Goal: Find specific page/section: Find specific page/section

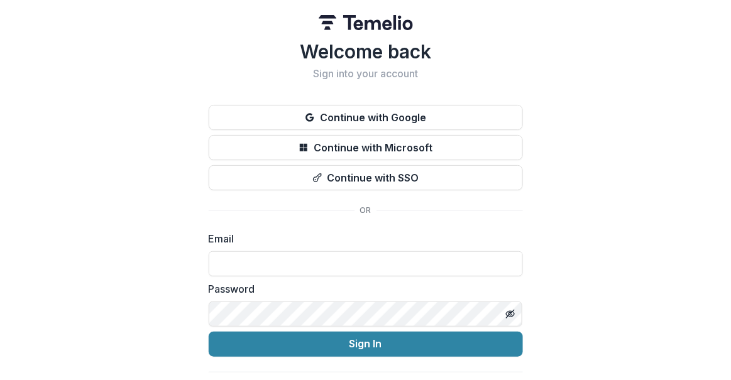
click at [0, 380] on com-1password-button at bounding box center [0, 380] width 0 height 0
type input "**********"
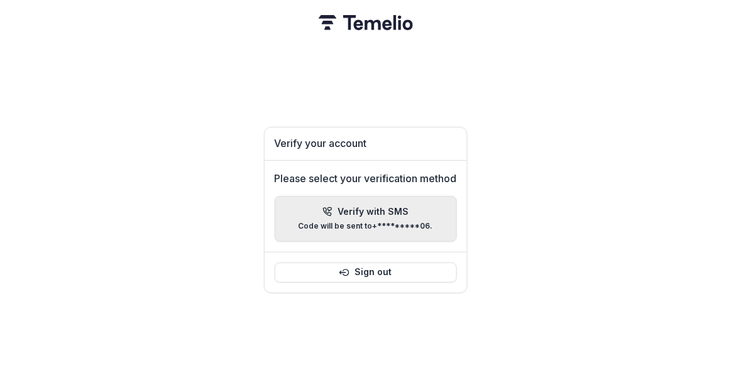
click at [363, 214] on div "Verify with SMS Code will be sent to +*********06 ." at bounding box center [365, 219] width 134 height 25
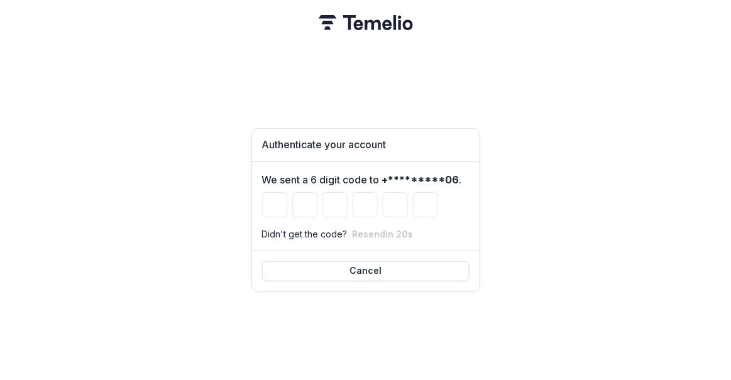
type input "*"
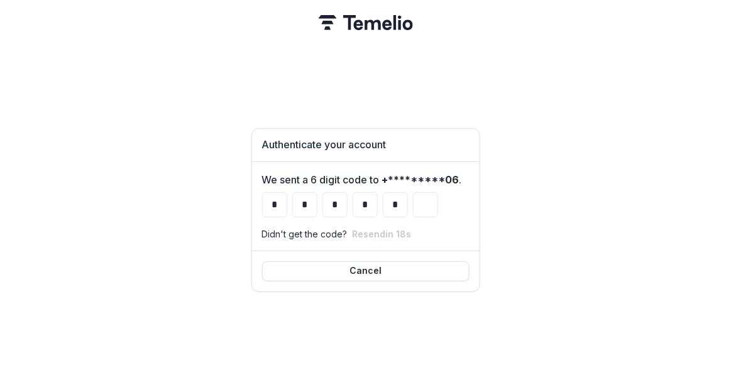
type input "*"
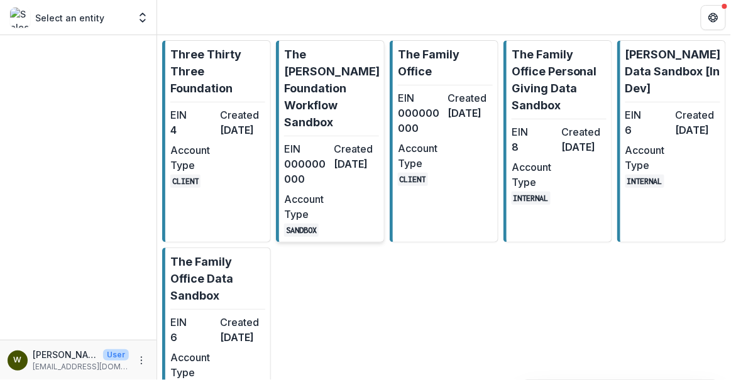
click at [345, 66] on p "The [PERSON_NAME] Foundation Workflow Sandbox" at bounding box center [332, 88] width 96 height 85
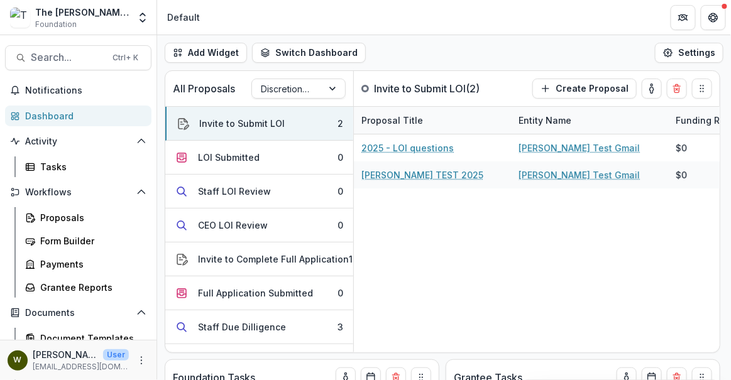
click at [500, 41] on div "Add Widget Switch Dashboard Default New Dashboard Settings" at bounding box center [444, 52] width 574 height 35
click at [319, 88] on div "Discretionary Grants Pipeline" at bounding box center [287, 89] width 70 height 18
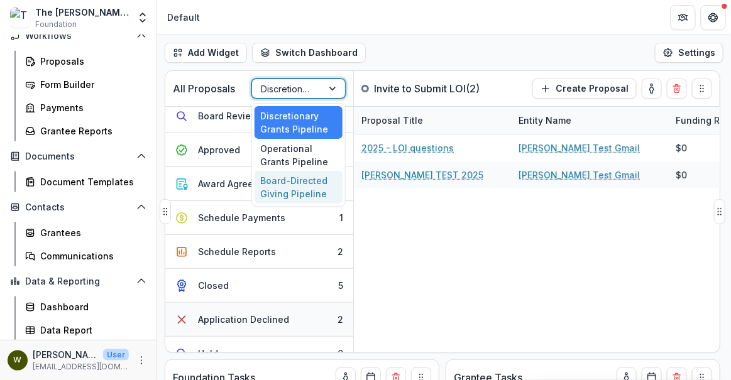
scroll to position [326, 0]
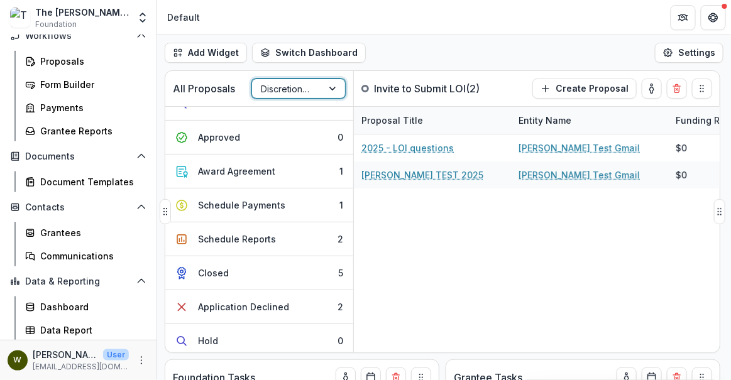
click at [324, 89] on div at bounding box center [333, 88] width 23 height 19
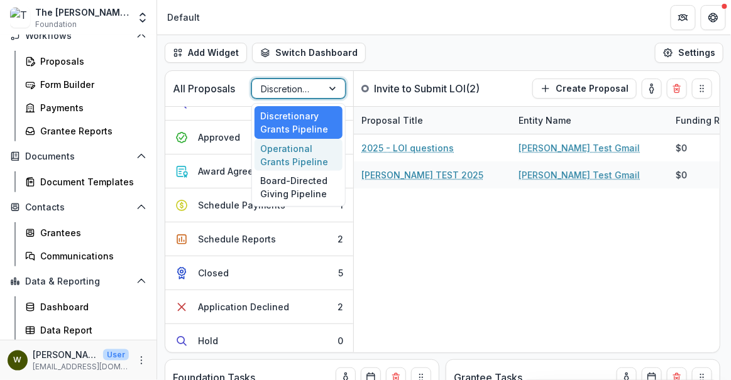
click at [304, 158] on div "Operational Grants Pipeline" at bounding box center [298, 155] width 88 height 33
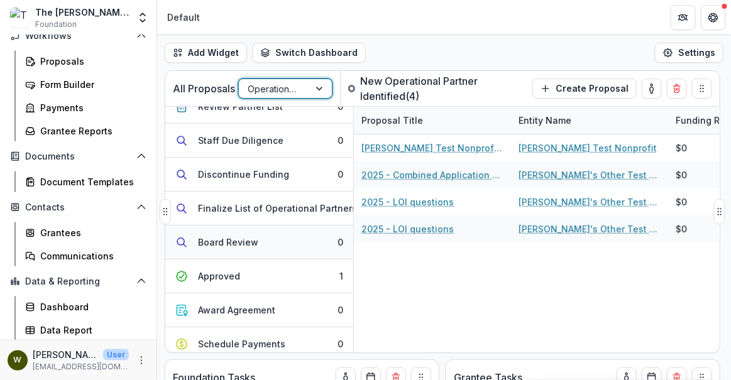
scroll to position [142, 0]
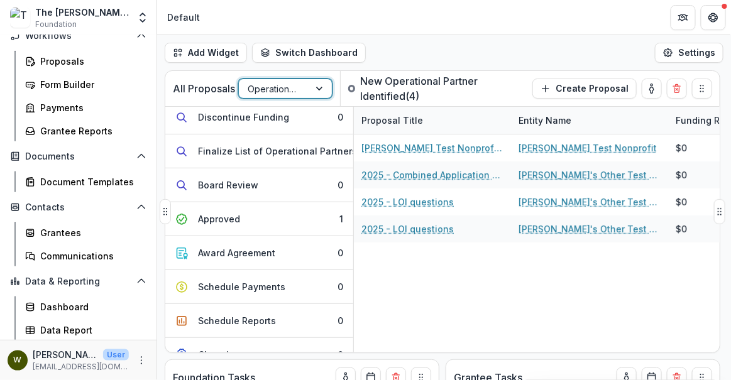
click at [312, 77] on div "All Proposals option Operational Grants Pipeline, selected. Operational Grants …" at bounding box center [252, 88] width 175 height 35
click at [314, 102] on div "All Proposals Operational Grants Pipeline" at bounding box center [252, 88] width 175 height 35
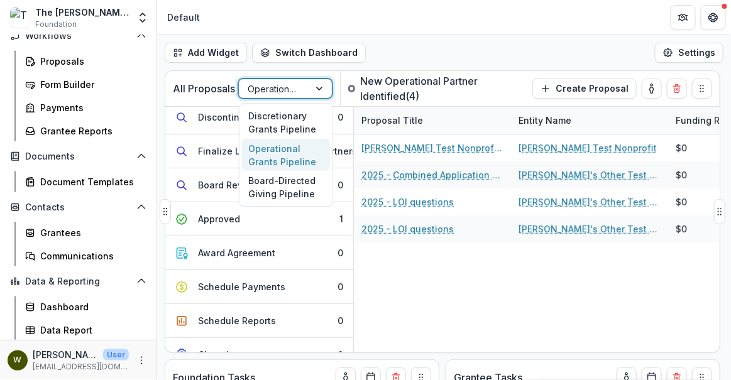
click at [317, 93] on div at bounding box center [320, 88] width 23 height 19
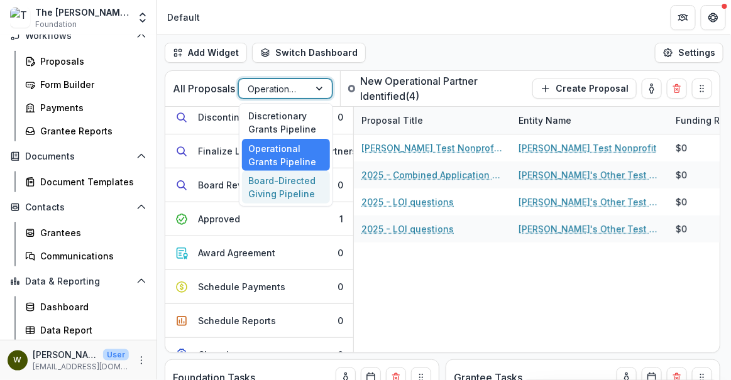
click at [282, 183] on div "Board-Directed Giving Pipeline" at bounding box center [286, 187] width 88 height 33
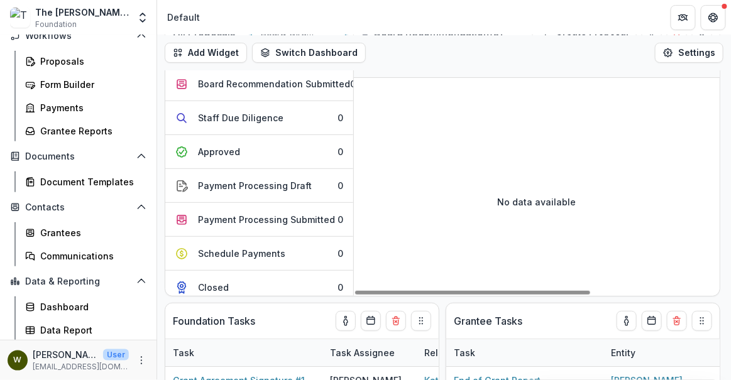
scroll to position [0, 0]
